Goal: Transaction & Acquisition: Purchase product/service

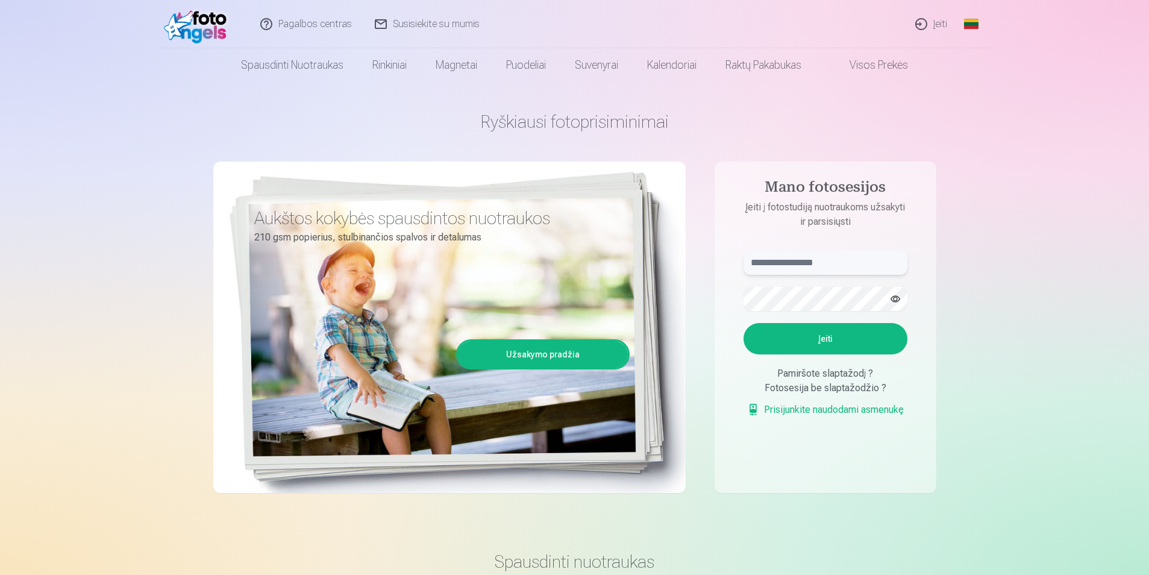
click at [818, 266] on input "text" at bounding box center [826, 263] width 164 height 24
type input "**********"
click at [829, 330] on button "Įeiti" at bounding box center [826, 338] width 164 height 31
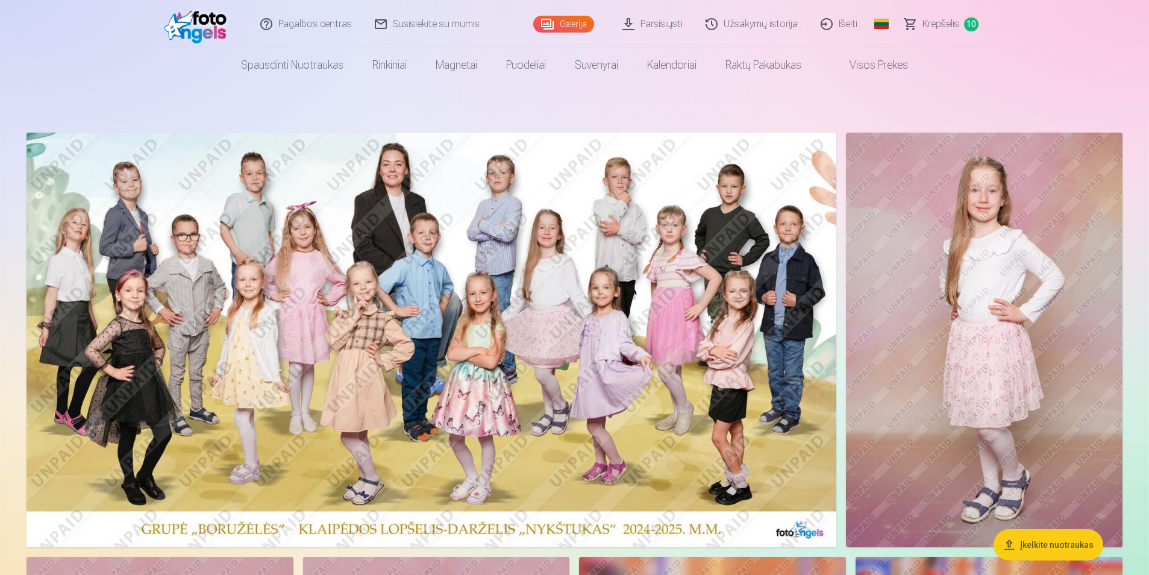
click at [931, 24] on span "Krepšelis" at bounding box center [941, 24] width 37 height 14
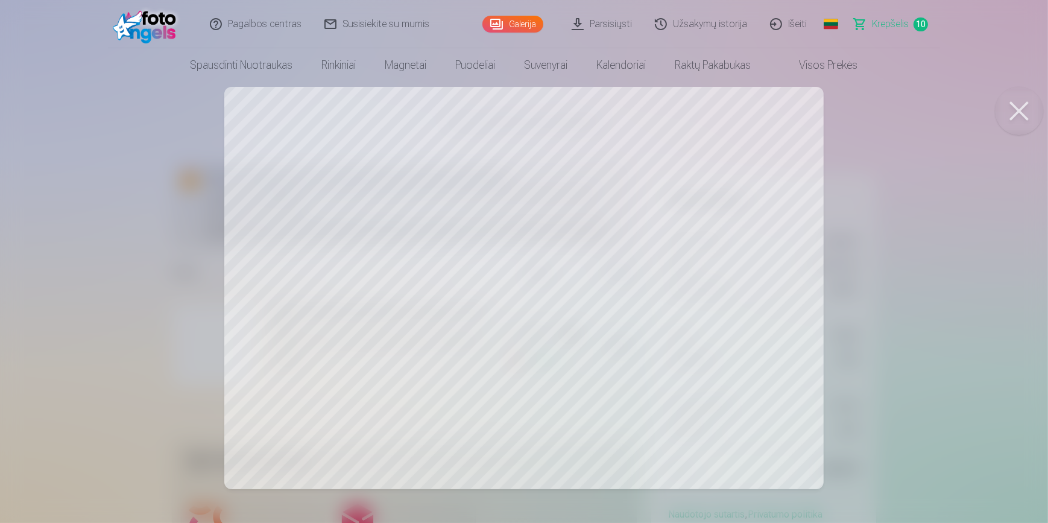
click at [1012, 108] on button at bounding box center [1019, 111] width 48 height 48
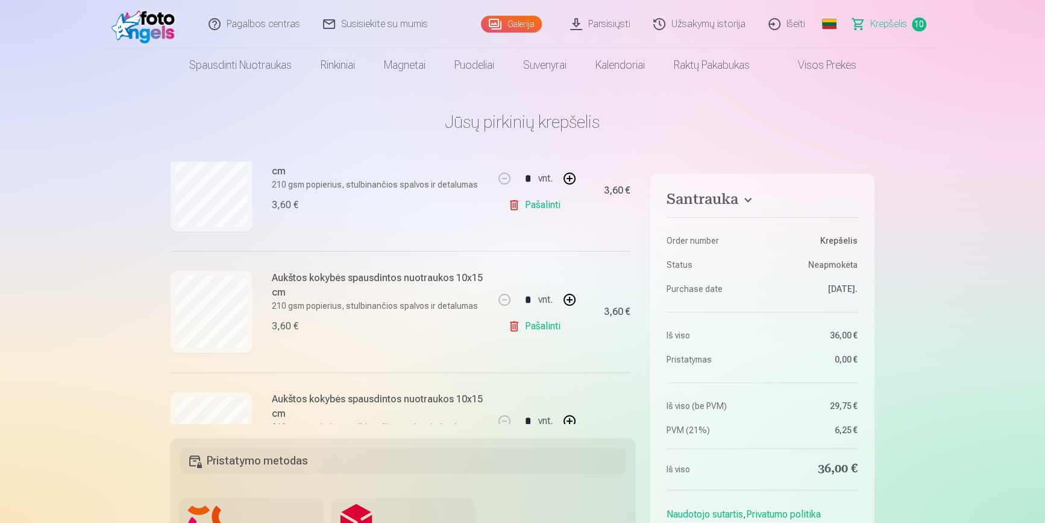
scroll to position [164, 0]
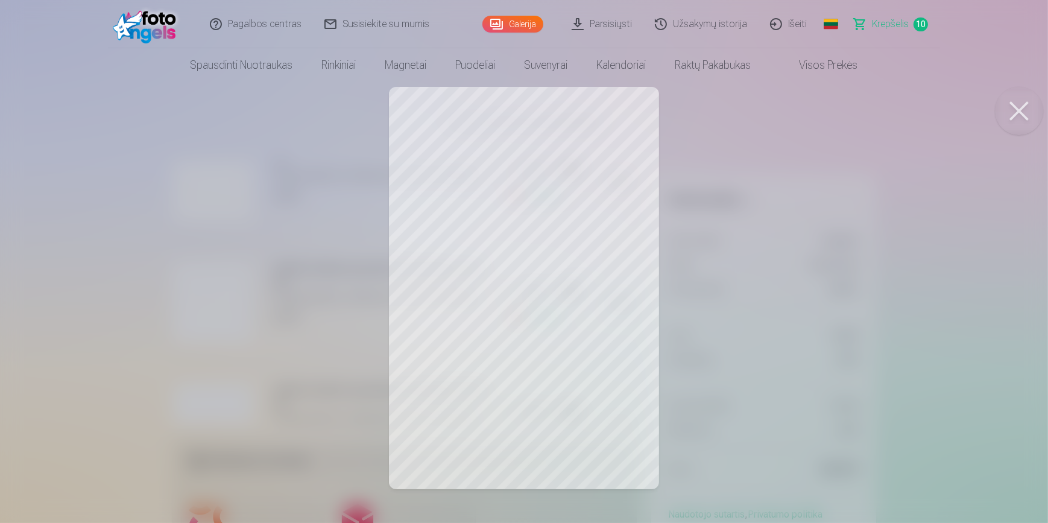
click at [1015, 108] on button at bounding box center [1019, 111] width 48 height 48
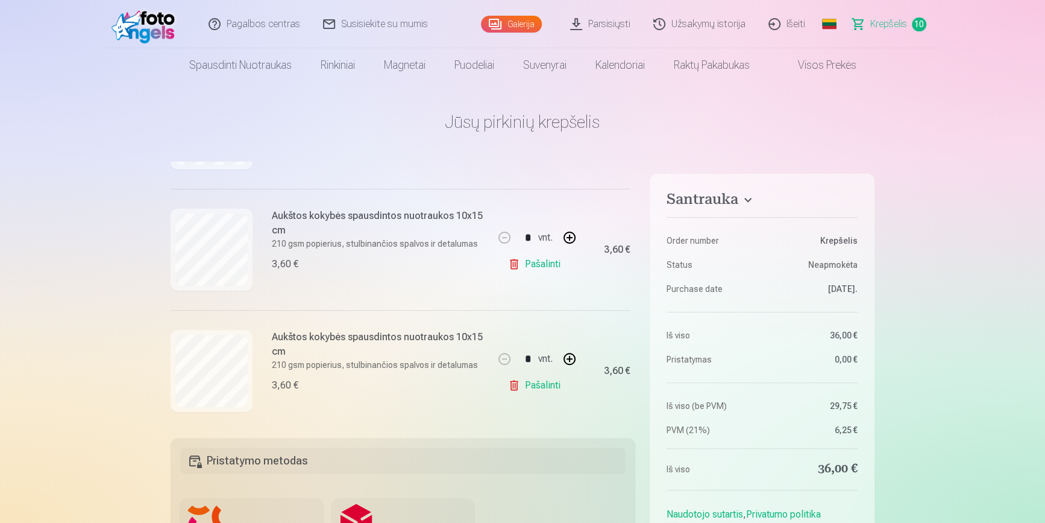
scroll to position [274, 0]
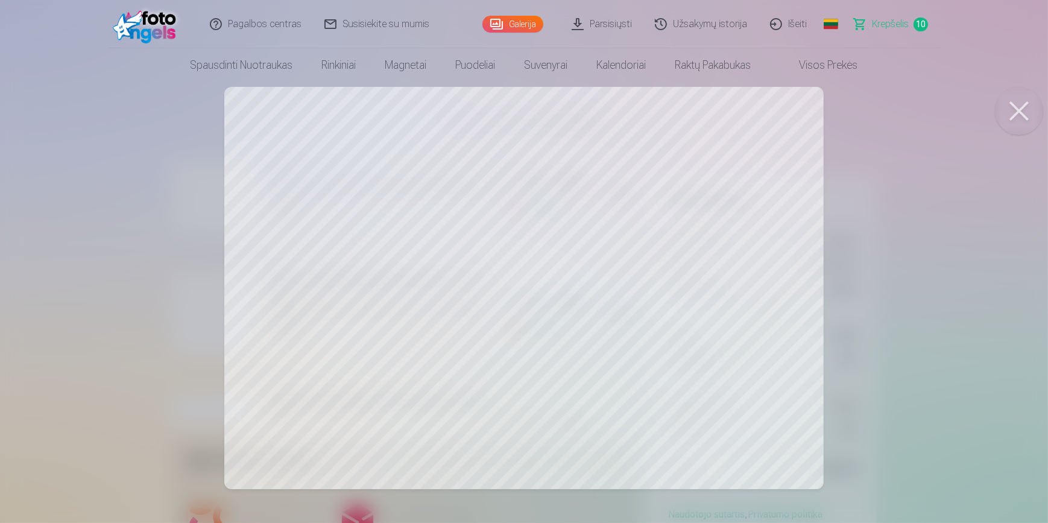
click at [1019, 108] on button at bounding box center [1019, 111] width 48 height 48
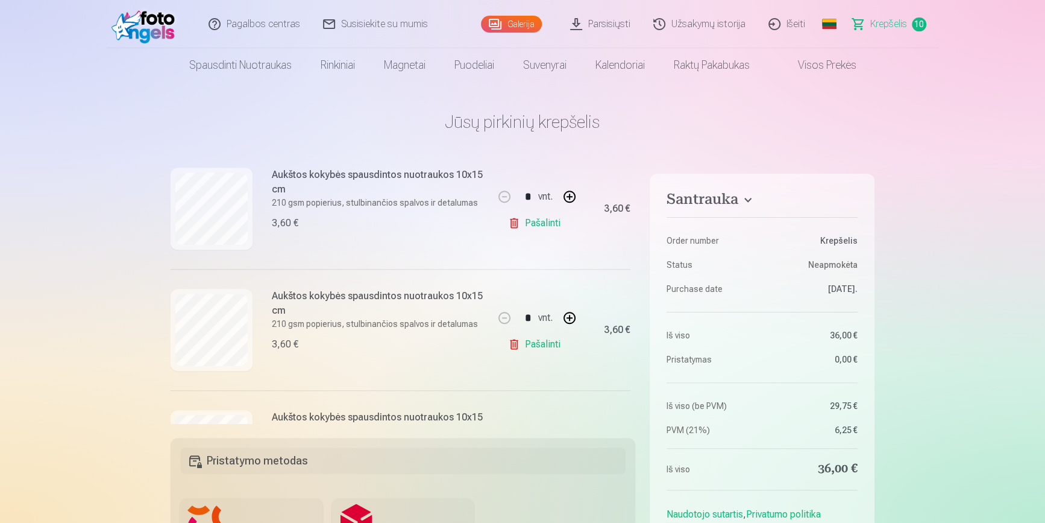
scroll to position [383, 0]
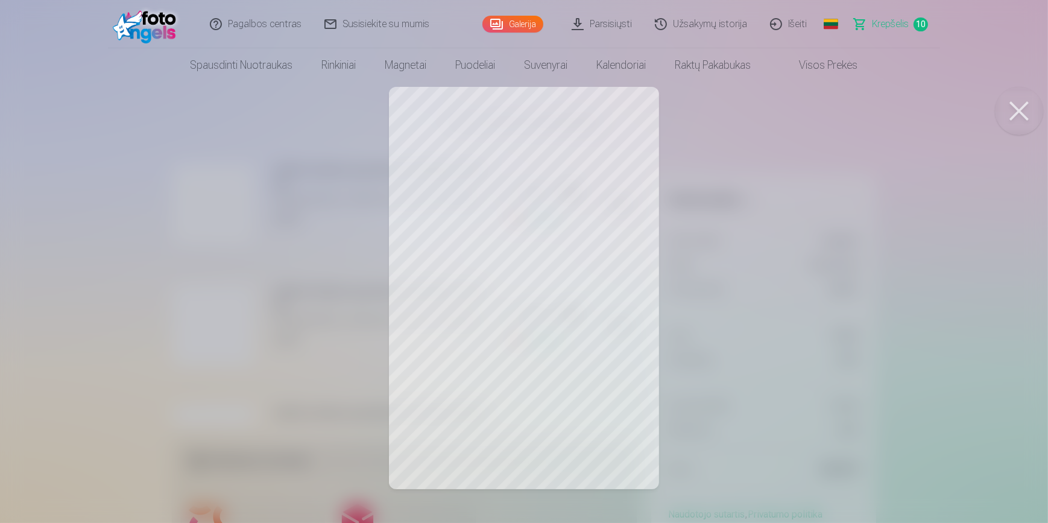
click at [1020, 108] on button at bounding box center [1019, 111] width 48 height 48
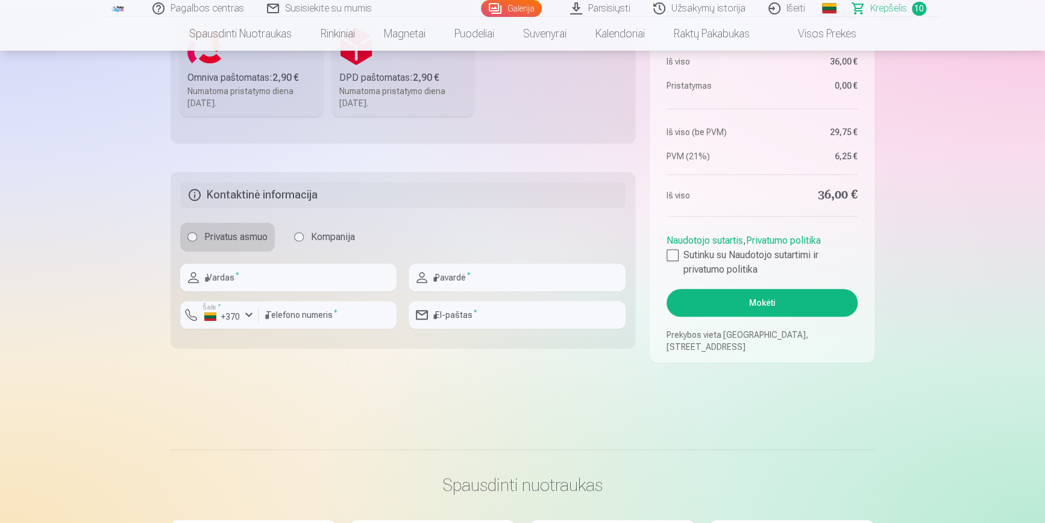
scroll to position [493, 0]
